Goal: Task Accomplishment & Management: Contribute content

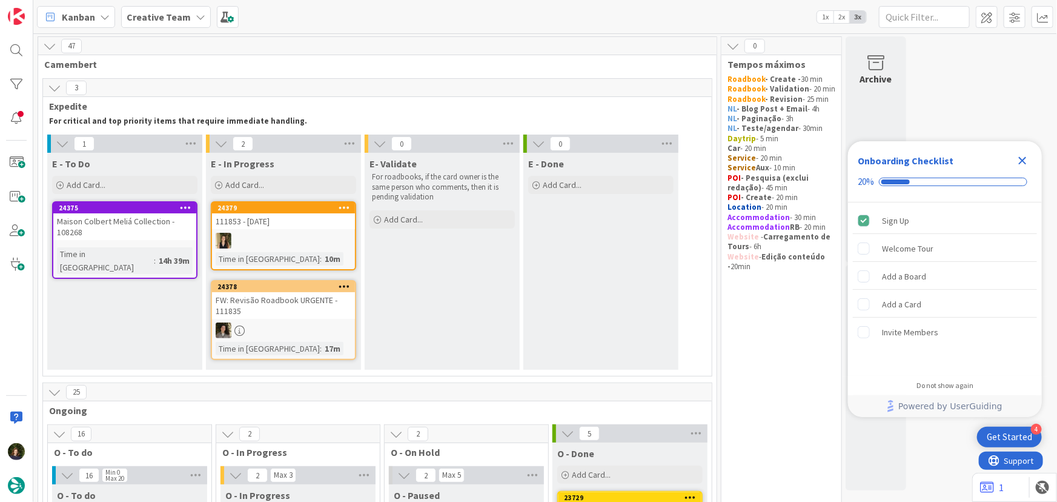
click at [1017, 163] on icon "Close Checklist" at bounding box center [1022, 160] width 15 height 15
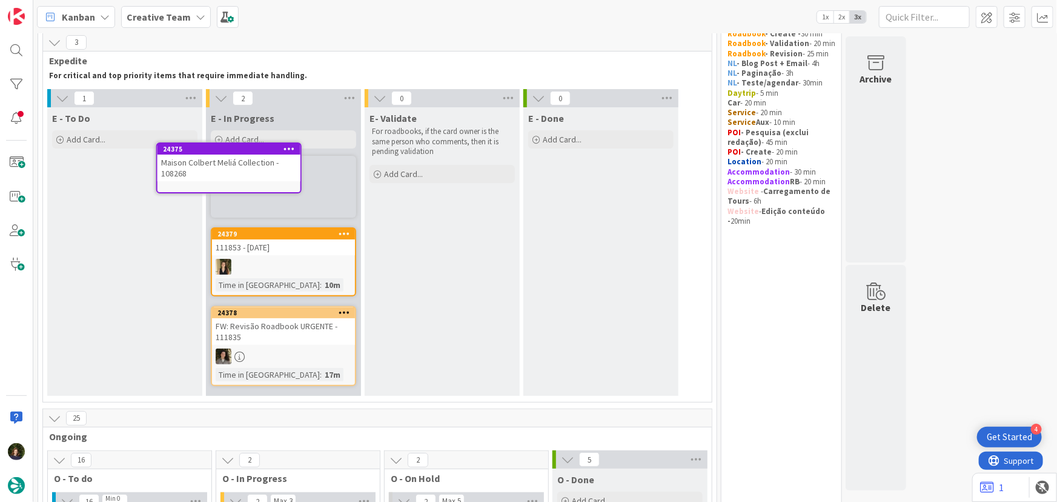
scroll to position [39, 0]
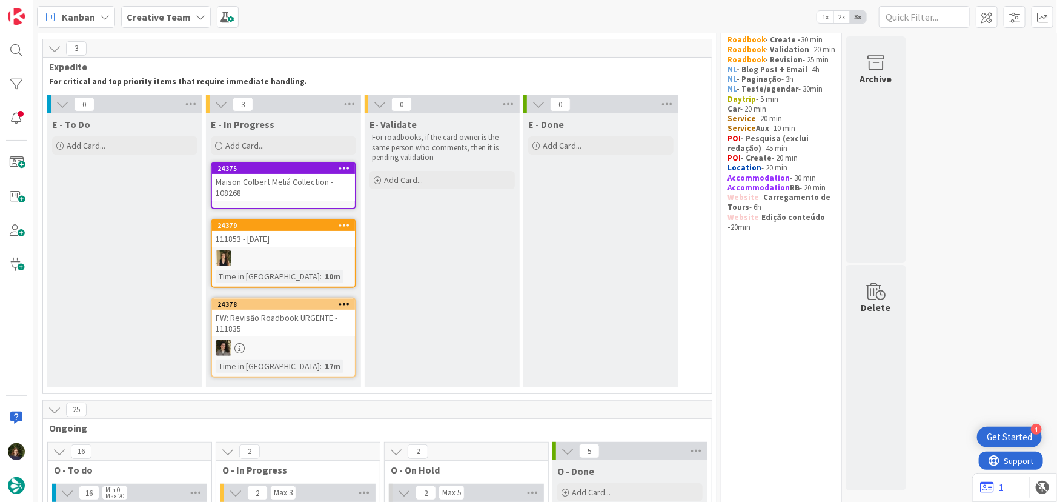
click at [273, 188] on div "Maison Colbert Meliá Collection - 108268" at bounding box center [283, 187] width 143 height 27
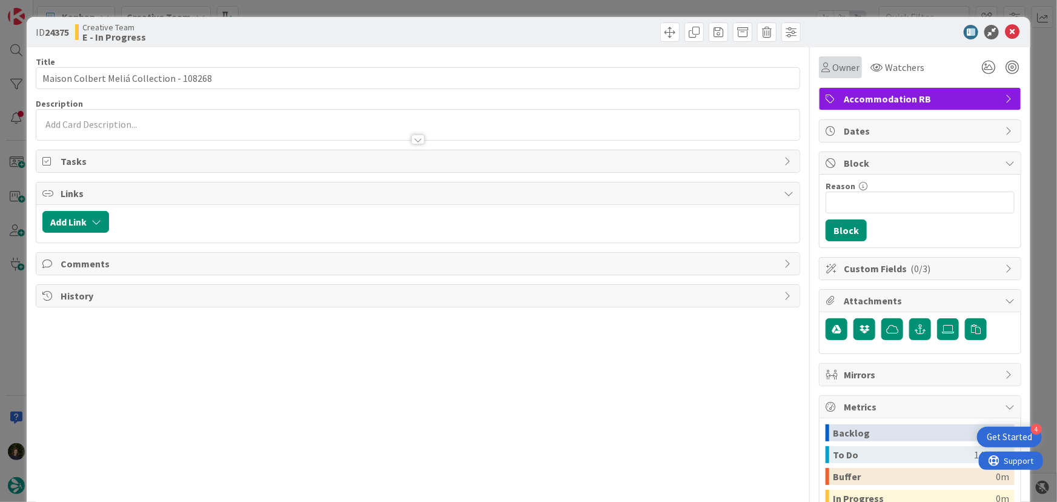
click at [838, 72] on span "Owner" at bounding box center [845, 67] width 27 height 15
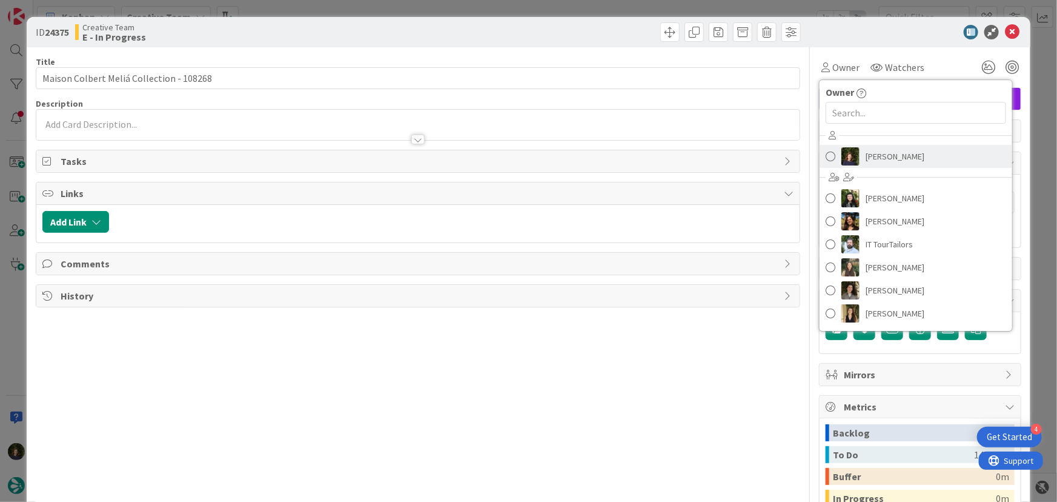
click at [879, 154] on span "Margarida Carvalho" at bounding box center [895, 156] width 59 height 18
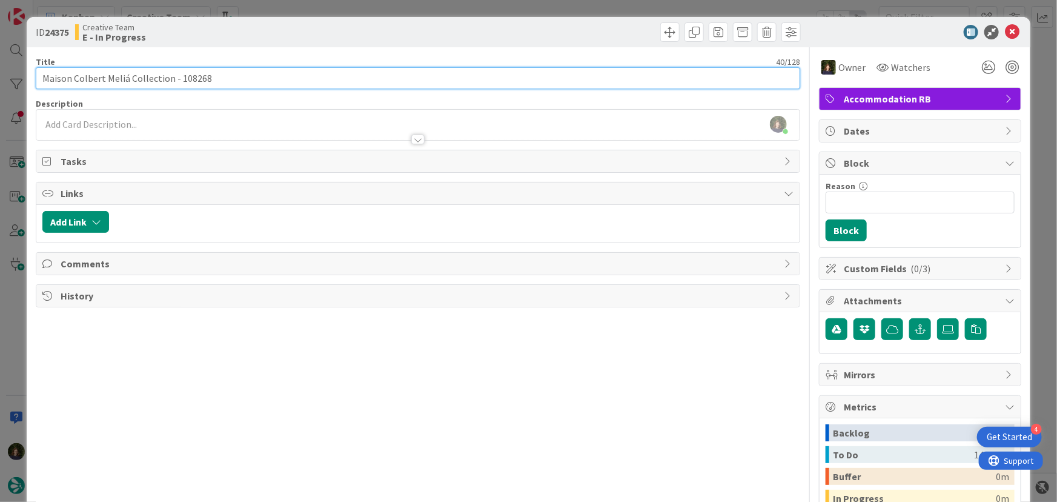
drag, startPoint x: 43, startPoint y: 79, endPoint x: 168, endPoint y: 81, distance: 125.4
click at [168, 81] on input "Maison Colbert Meliá Collection - 108268" at bounding box center [418, 78] width 765 height 22
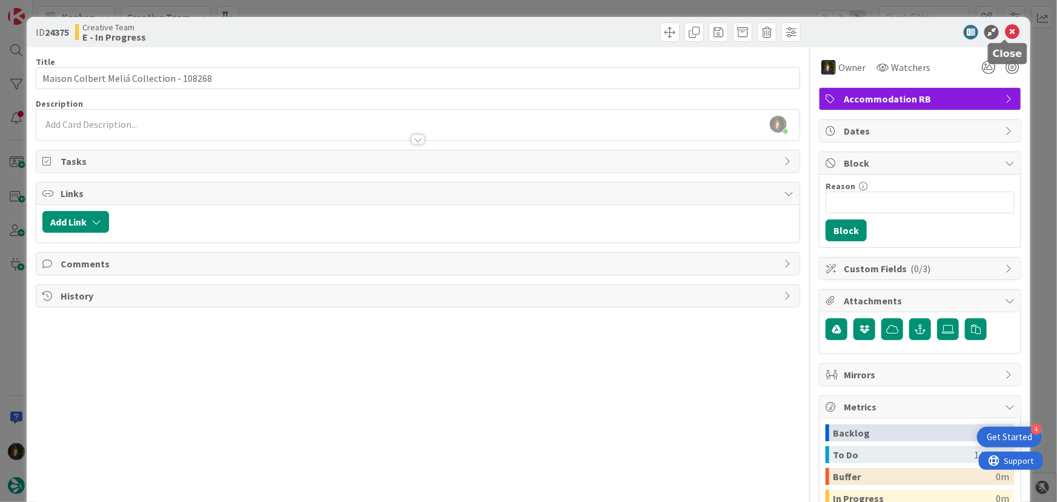
click at [1005, 31] on icon at bounding box center [1012, 32] width 15 height 15
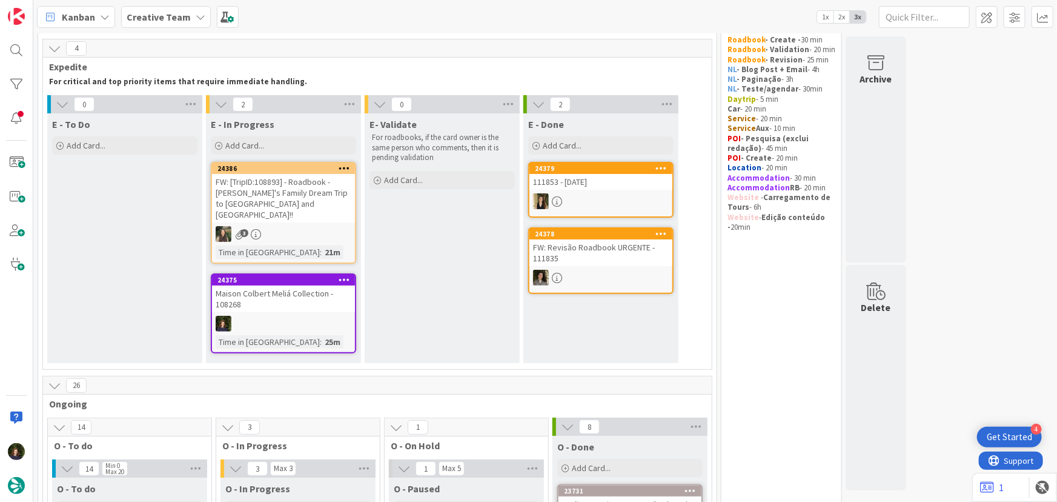
click at [286, 297] on div "Maison Colbert Meliá Collection - 108268" at bounding box center [283, 298] width 143 height 27
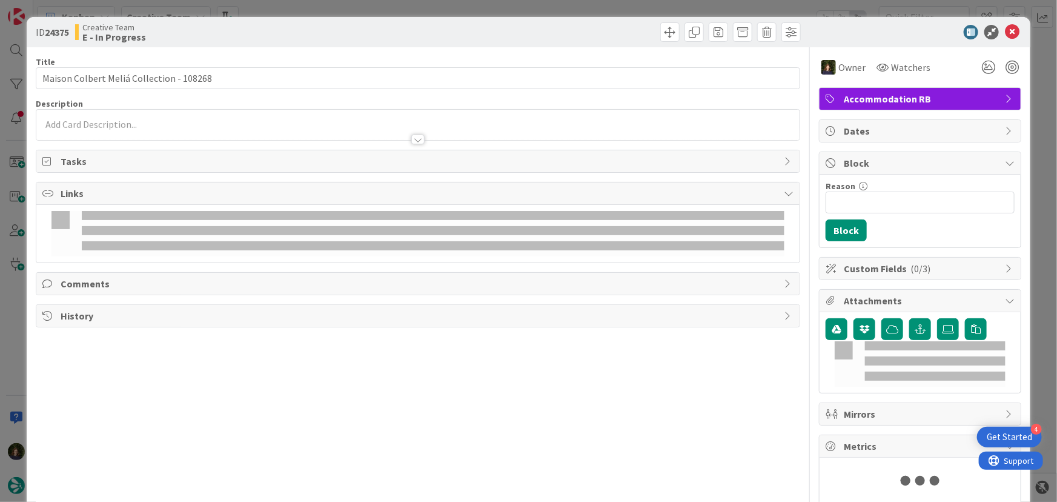
drag, startPoint x: 286, startPoint y: 297, endPoint x: 442, endPoint y: 246, distance: 164.5
click at [428, 246] on div "Title 40 / 128 Maison Colbert Meliá Collection - 108268 Description Owner Watch…" at bounding box center [418, 275] width 765 height 457
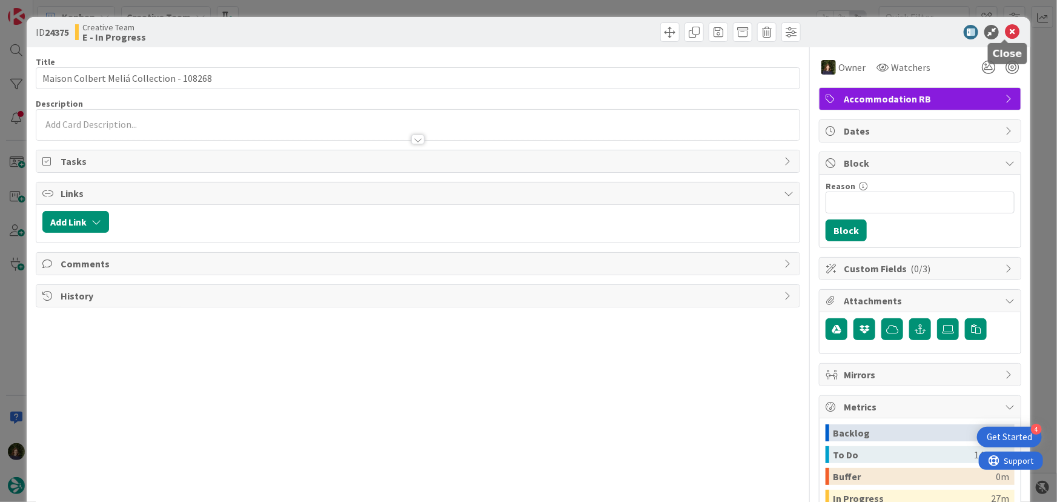
click at [1008, 35] on icon at bounding box center [1012, 32] width 15 height 15
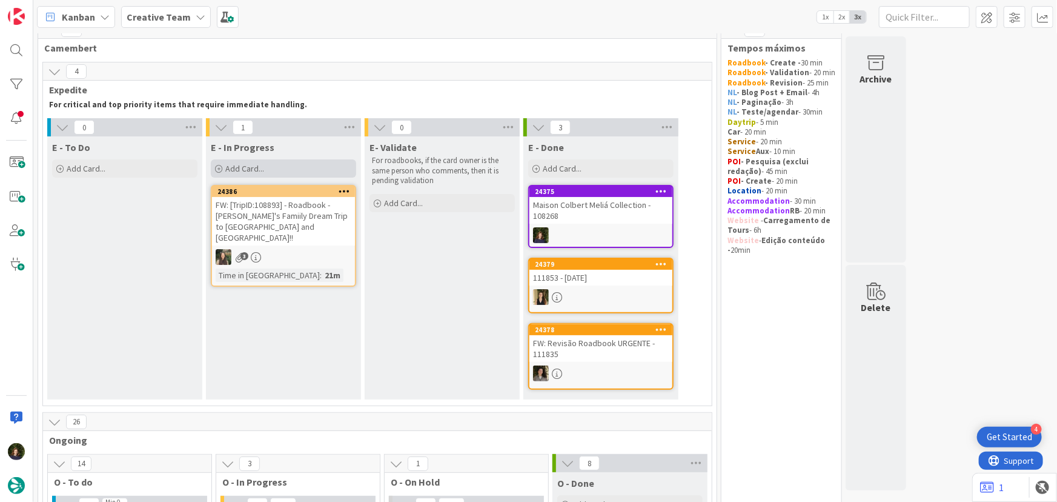
click at [254, 170] on span "Add Card..." at bounding box center [244, 168] width 39 height 11
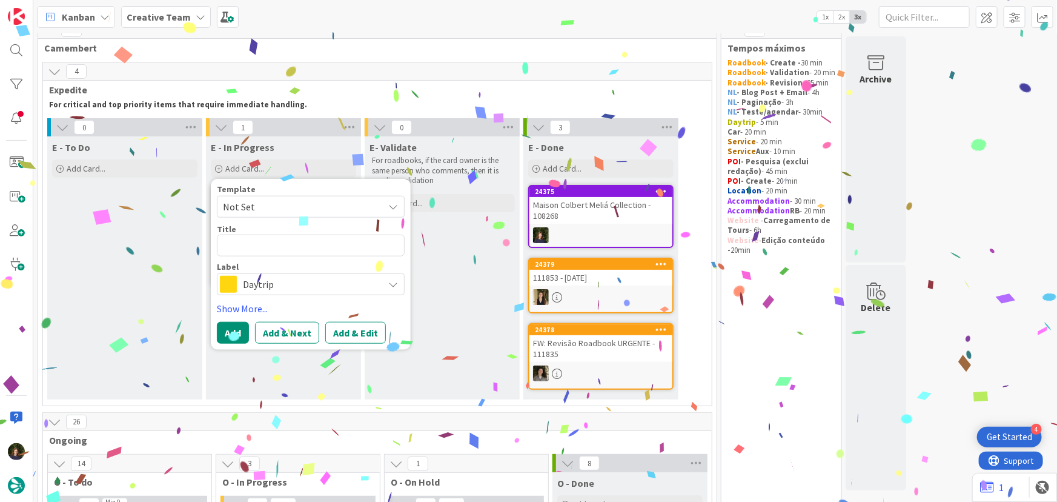
type textarea "P"
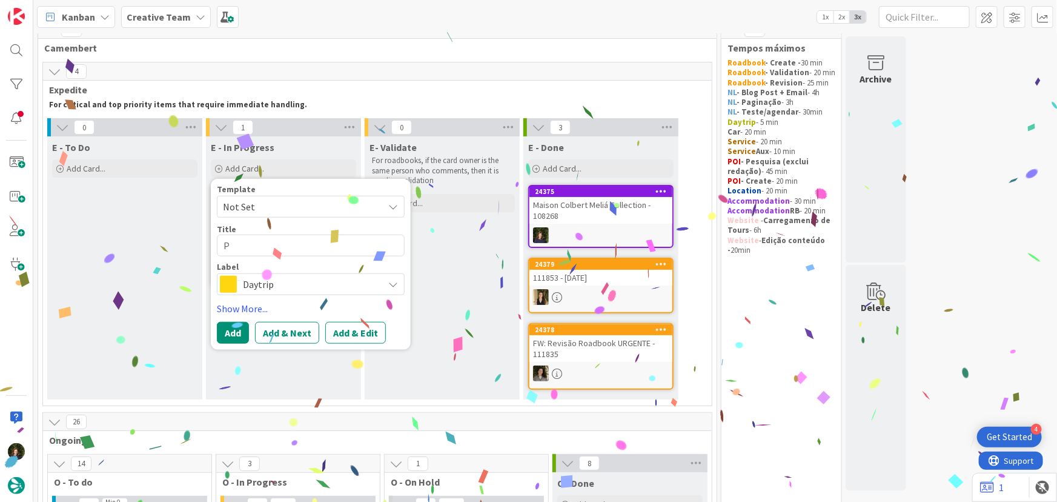
type textarea "x"
type textarea "POI"
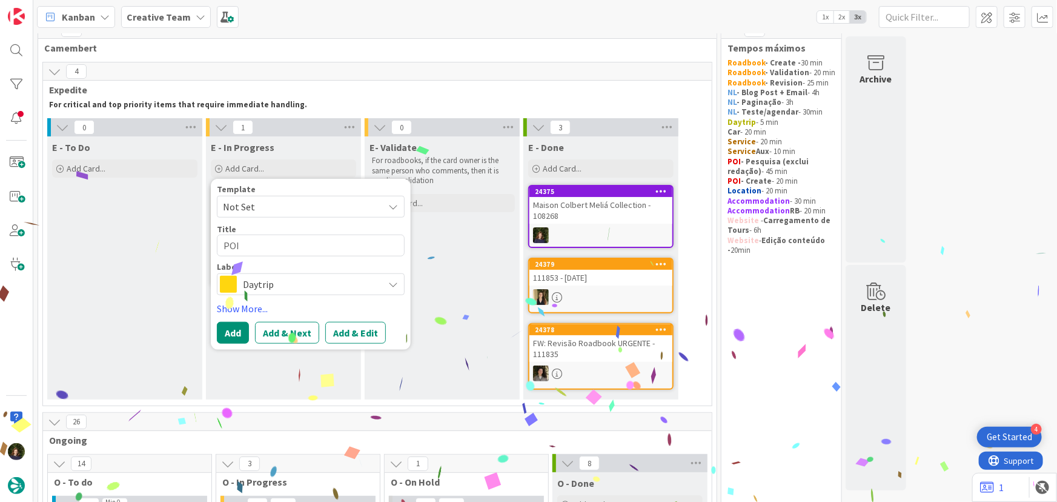
type textarea "x"
type textarea "POI"
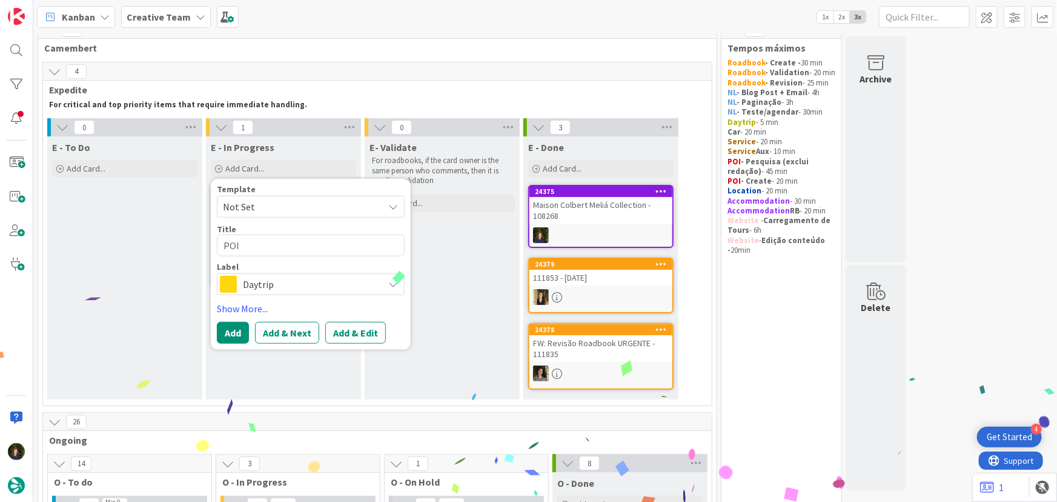
type textarea "x"
type textarea "POI P"
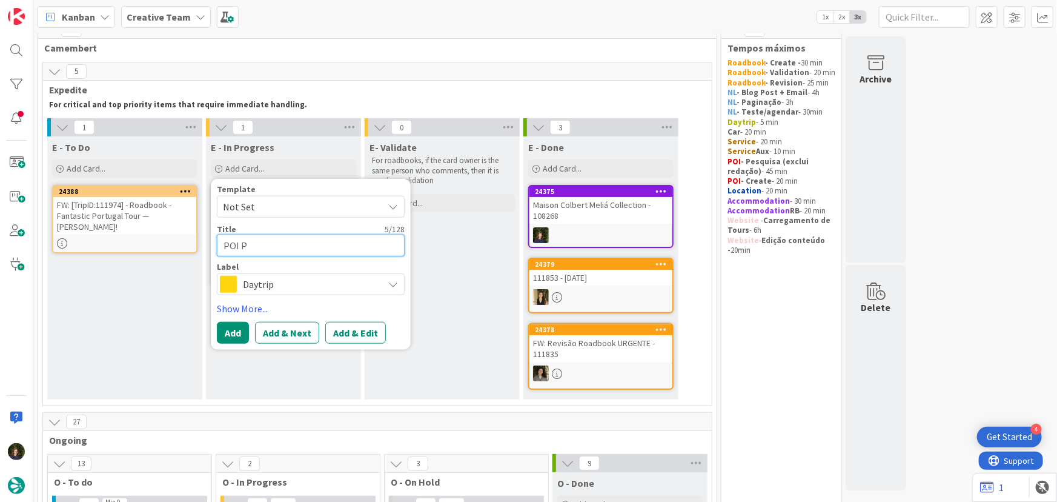
click at [260, 241] on textarea "POI P" at bounding box center [311, 245] width 188 height 22
type textarea "x"
type textarea "POI P"
type textarea "x"
type textarea "POI P M"
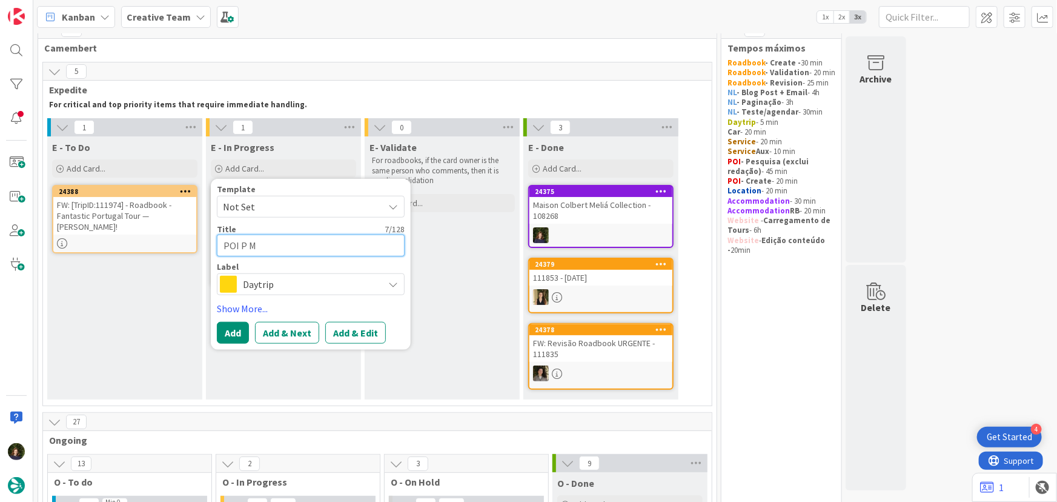
type textarea "x"
type textarea "POI P Ma"
type textarea "x"
type textarea "POI P Mai"
type textarea "x"
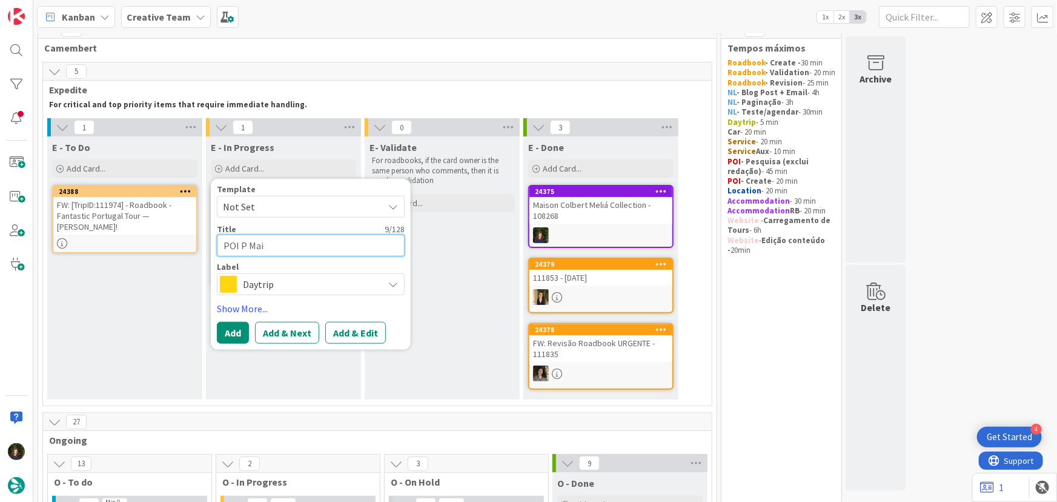
type textarea "POI P Maio"
type textarea "x"
type textarea "POI P Maios"
type textarea "x"
type textarea "POI P Maioso"
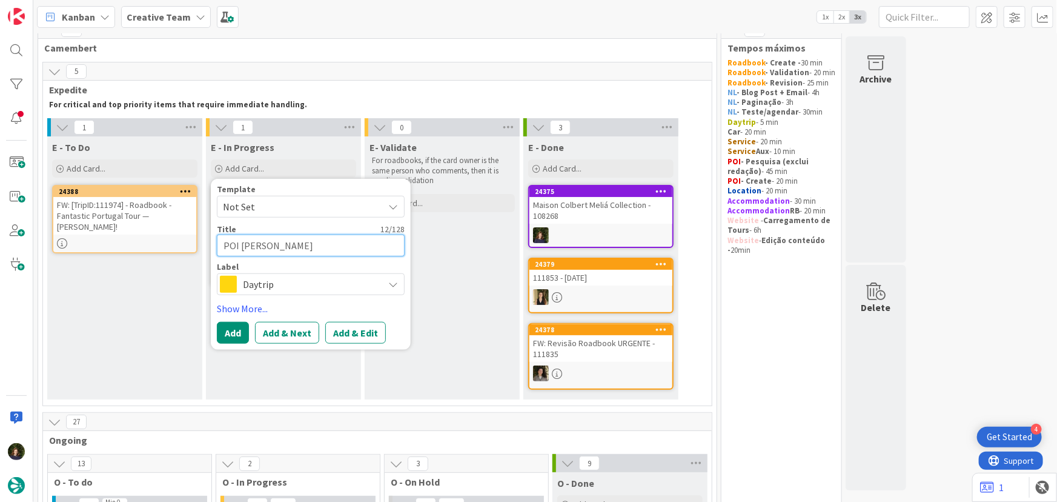
type textarea "x"
type textarea "POI P Maioson"
type textarea "x"
type textarea "POI P Maioson"
type textarea "x"
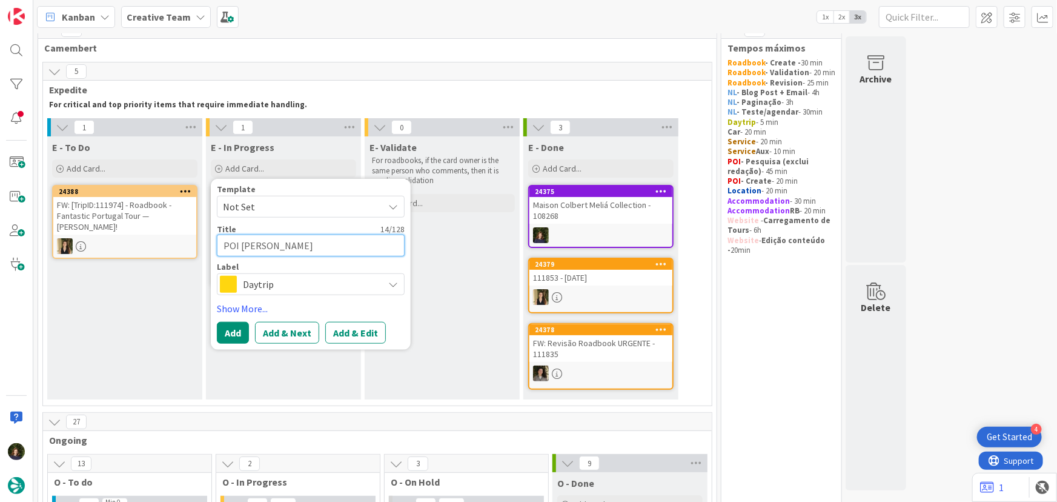
type textarea "POI P Maioson C"
type textarea "x"
type textarea "POI P Maioson Co"
type textarea "x"
type textarea "POI P Maioson Col"
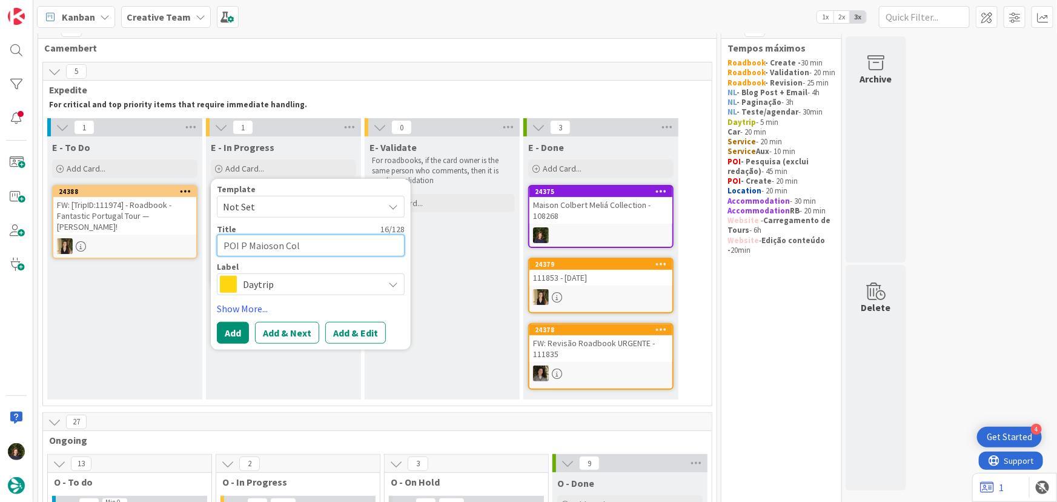
type textarea "x"
type textarea "POI P Maioson Colb"
type textarea "x"
type textarea "POI P Maioson Colbe"
type textarea "x"
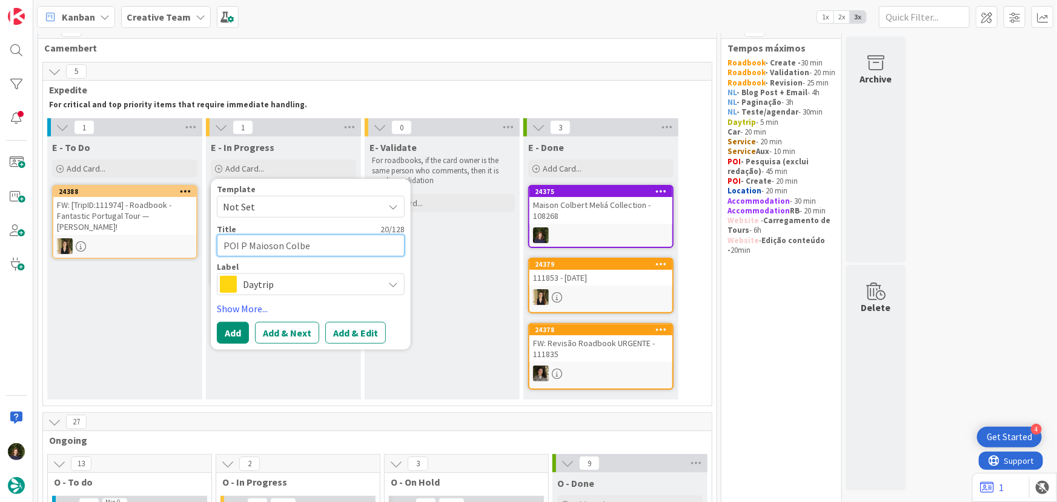
type textarea "POI P Maioson Colber"
type textarea "x"
type textarea "POI P Maioson Colbert"
type textarea "x"
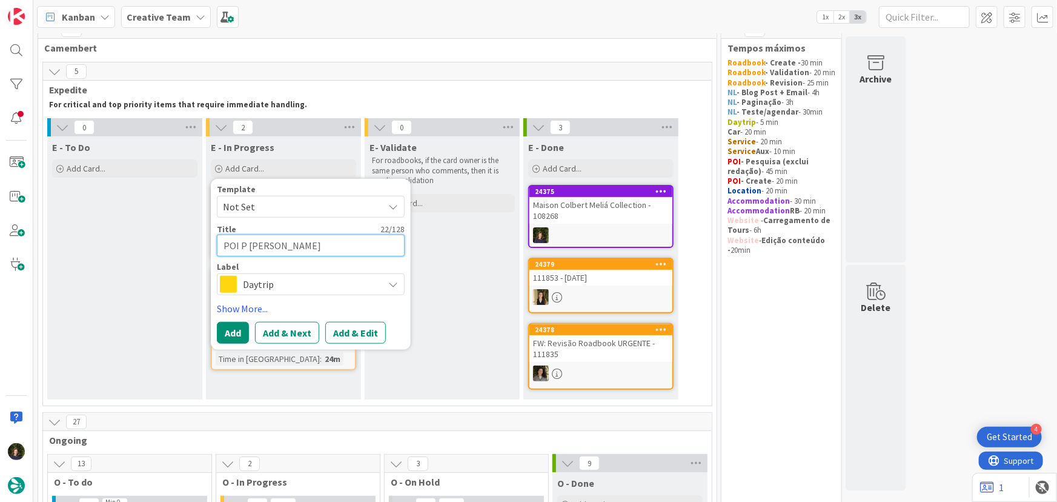
type textarea "POI P Maioson Colbert"
click at [283, 280] on span "Daytrip" at bounding box center [310, 284] width 134 height 17
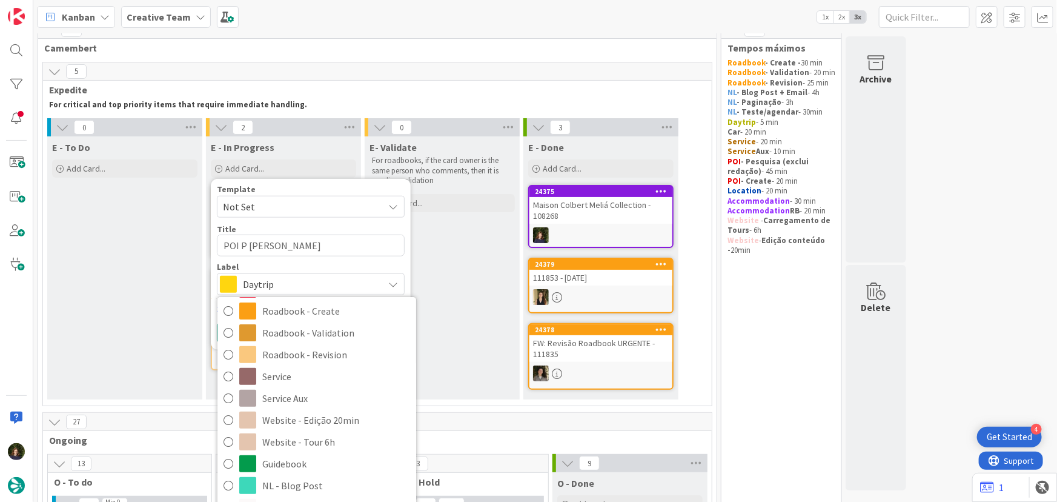
scroll to position [253, 0]
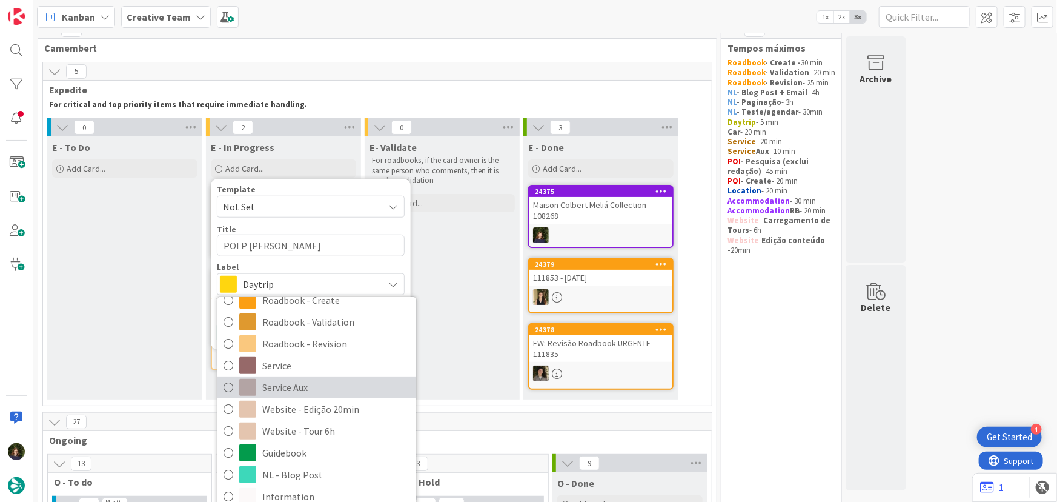
click at [283, 386] on span "Service Aux" at bounding box center [336, 387] width 148 height 18
type textarea "x"
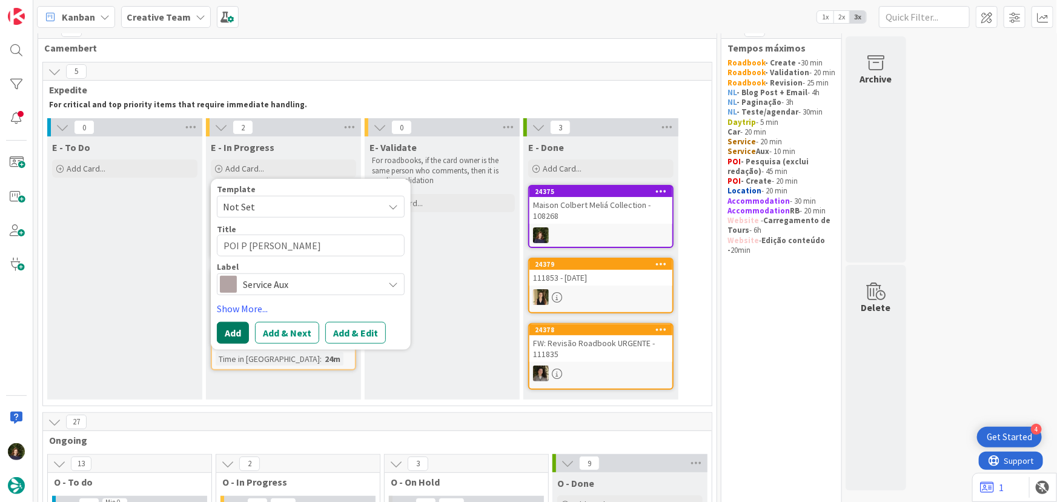
click at [235, 334] on button "Add" at bounding box center [233, 333] width 32 height 22
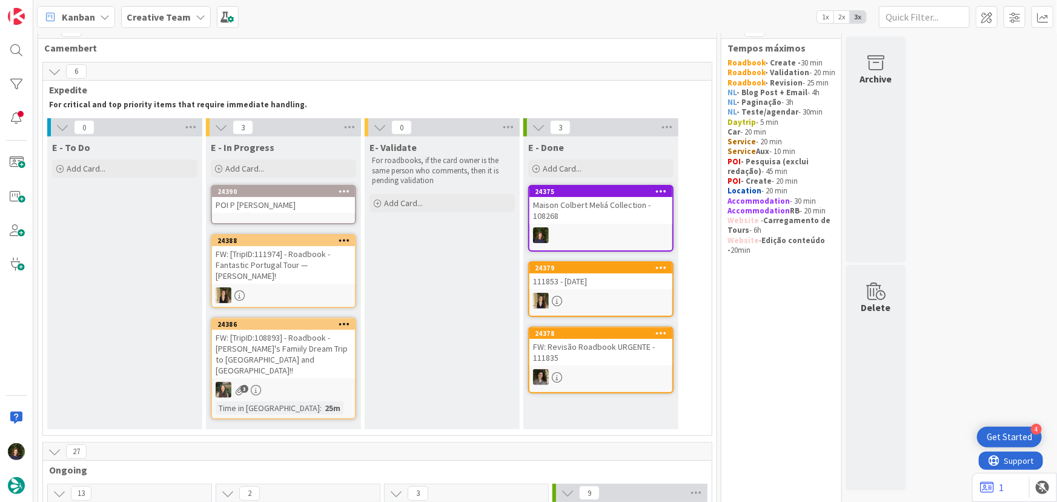
click at [257, 204] on div "POI P Maioson Colbert" at bounding box center [283, 205] width 143 height 16
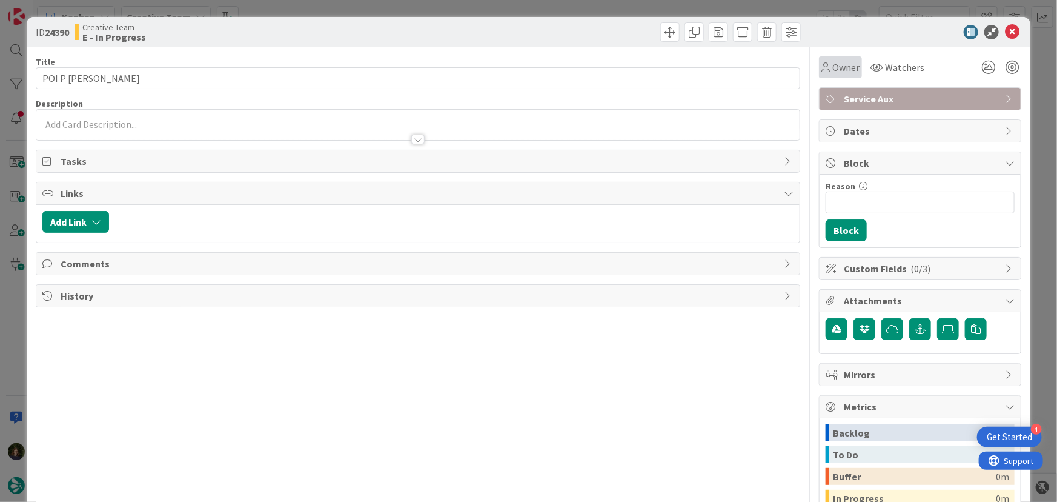
click at [832, 64] on span "Owner" at bounding box center [845, 67] width 27 height 15
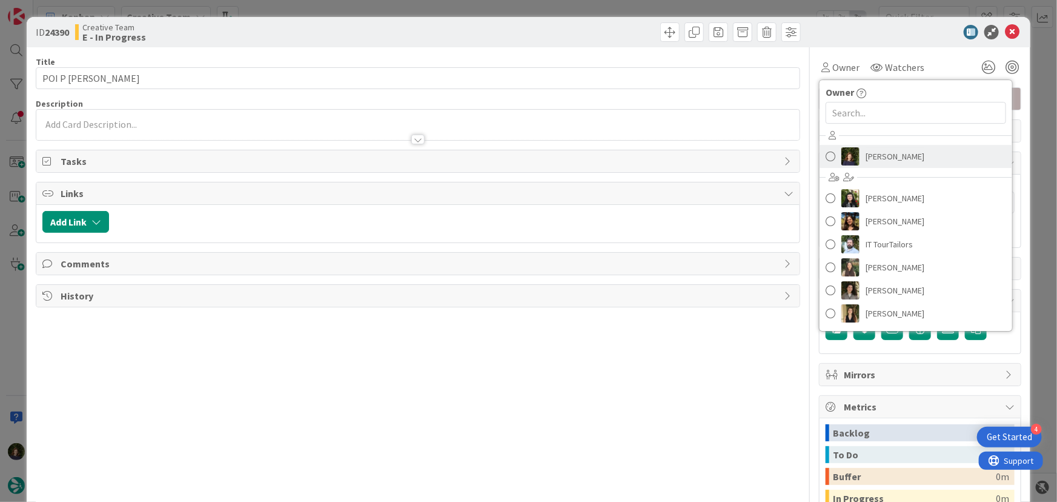
click at [900, 154] on span "Margarida Carvalho" at bounding box center [895, 156] width 59 height 18
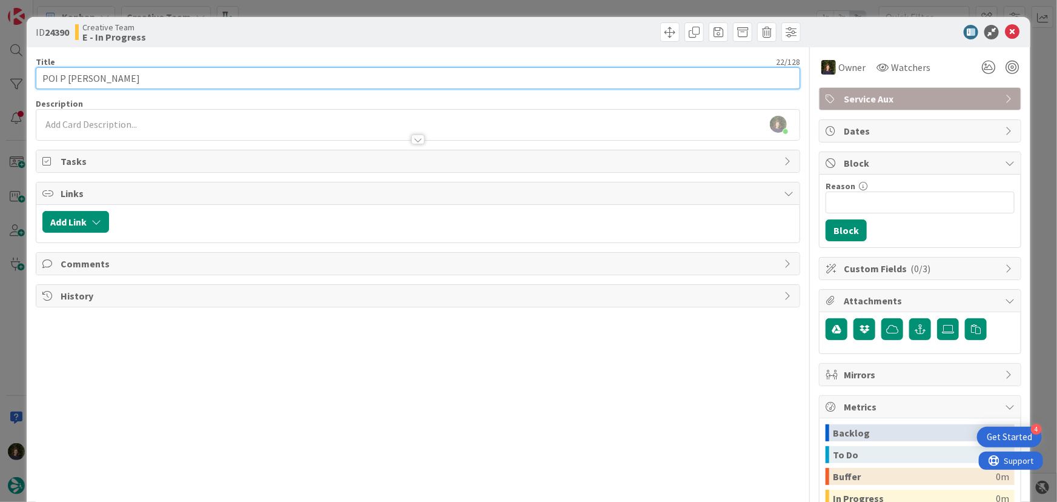
click at [81, 79] on input "POI P Maioson Colbert" at bounding box center [418, 78] width 765 height 22
type input "POI P Maison Colbert"
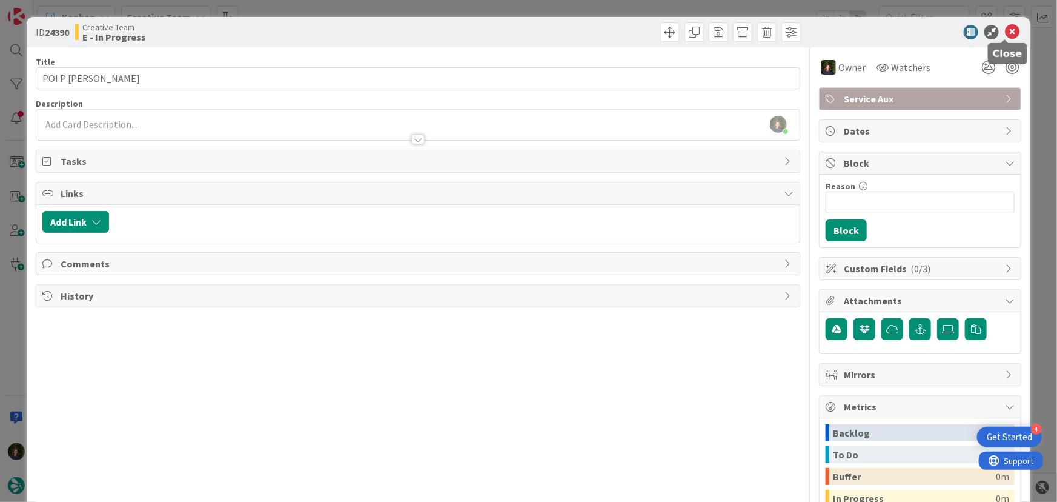
click at [1005, 31] on icon at bounding box center [1012, 32] width 15 height 15
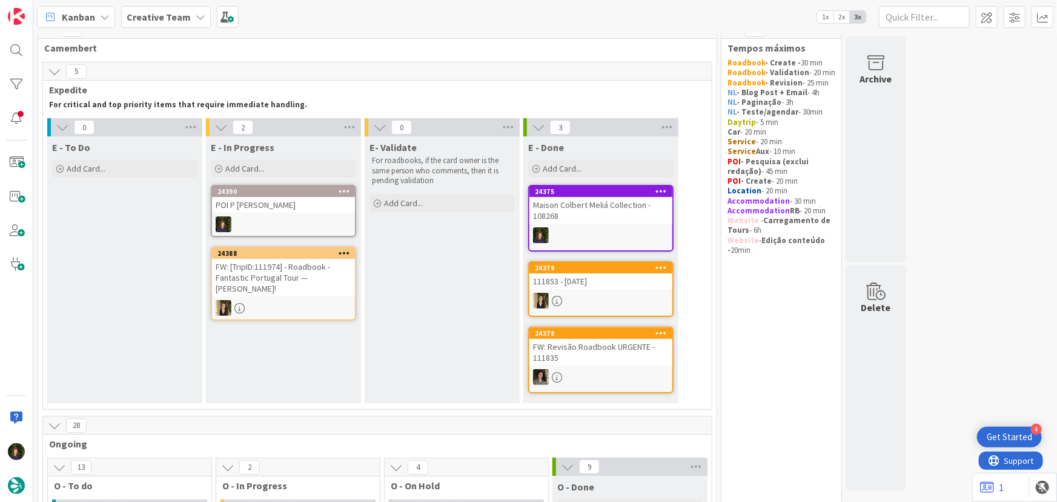
click at [311, 202] on div "POI P Maison Colbert" at bounding box center [283, 205] width 143 height 16
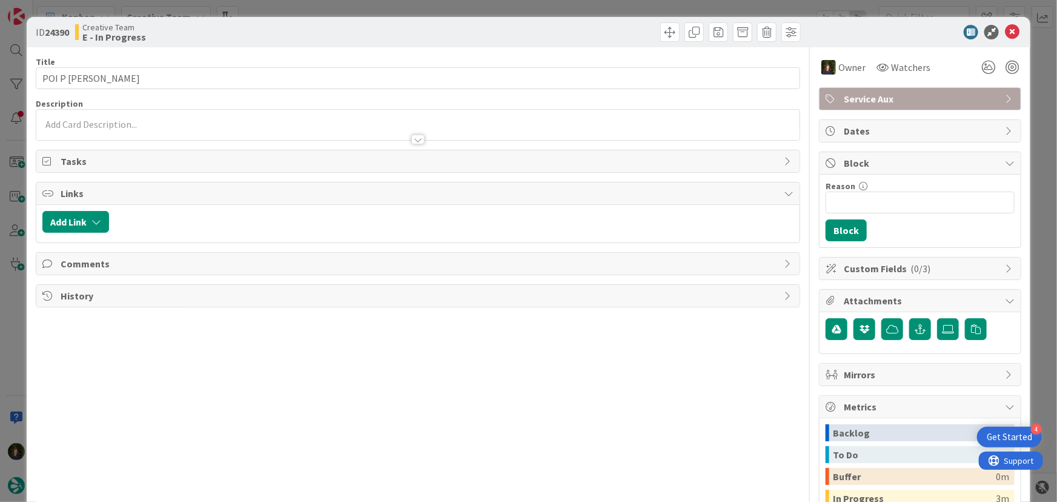
click at [898, 100] on span "Service Aux" at bounding box center [921, 98] width 155 height 15
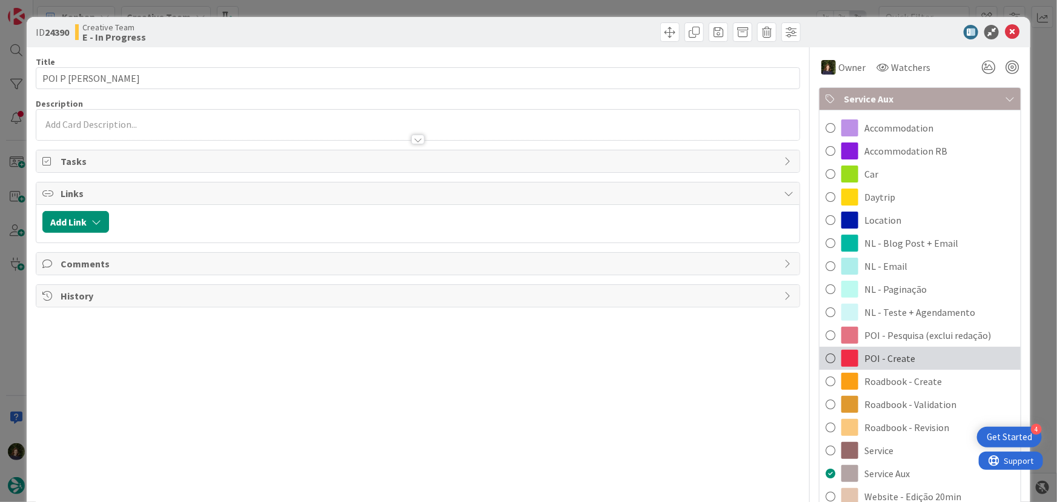
click at [904, 360] on div "POI - Create" at bounding box center [920, 357] width 201 height 23
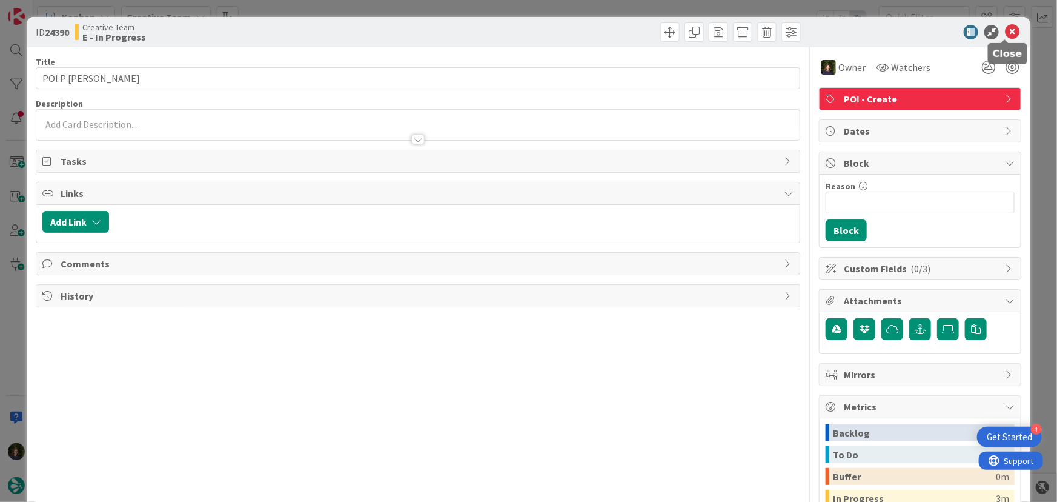
click at [1005, 30] on icon at bounding box center [1012, 32] width 15 height 15
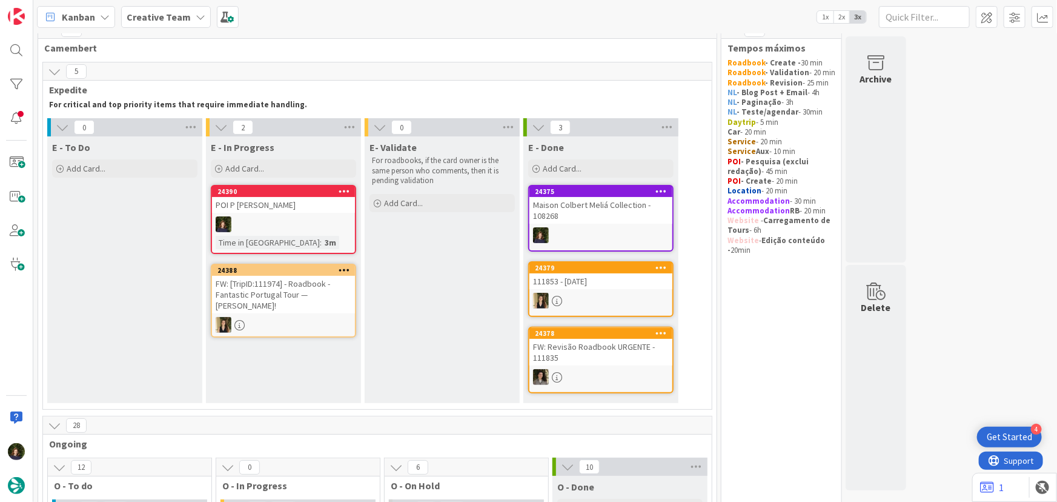
click at [178, 11] on b "Creative Team" at bounding box center [159, 17] width 64 height 12
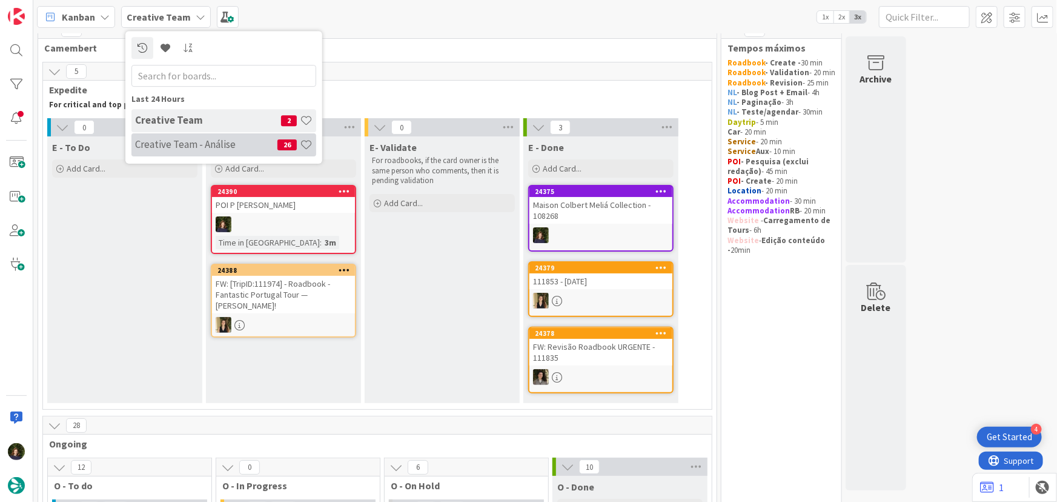
click at [193, 145] on h4 "Creative Team - Análise" at bounding box center [206, 144] width 142 height 12
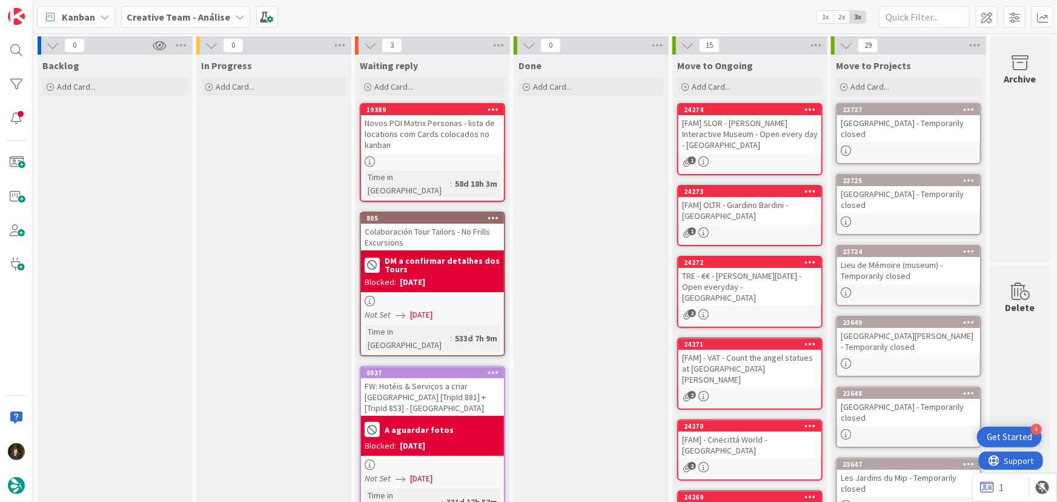
click at [204, 13] on b "Creative Team - Análise" at bounding box center [179, 17] width 104 height 12
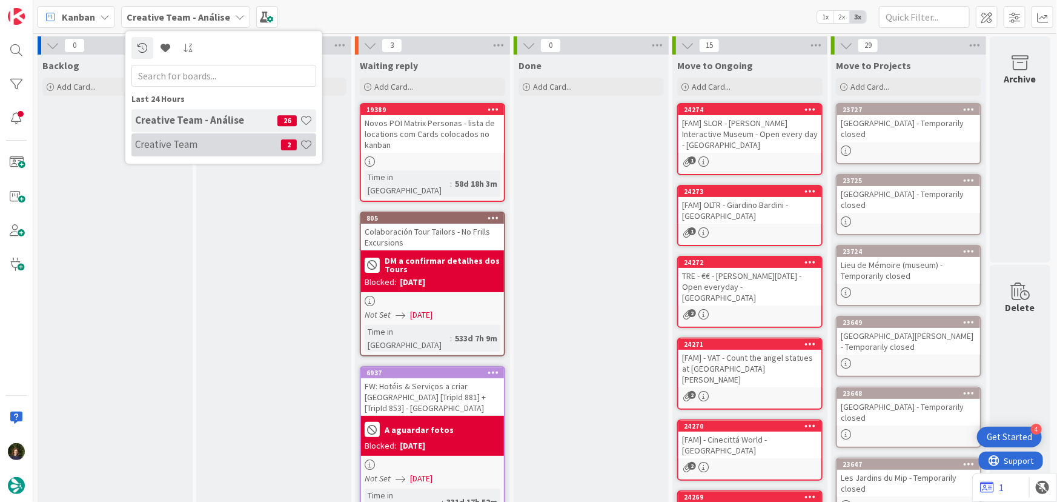
click at [173, 142] on h4 "Creative Team" at bounding box center [208, 144] width 146 height 12
